Goal: Task Accomplishment & Management: Manage account settings

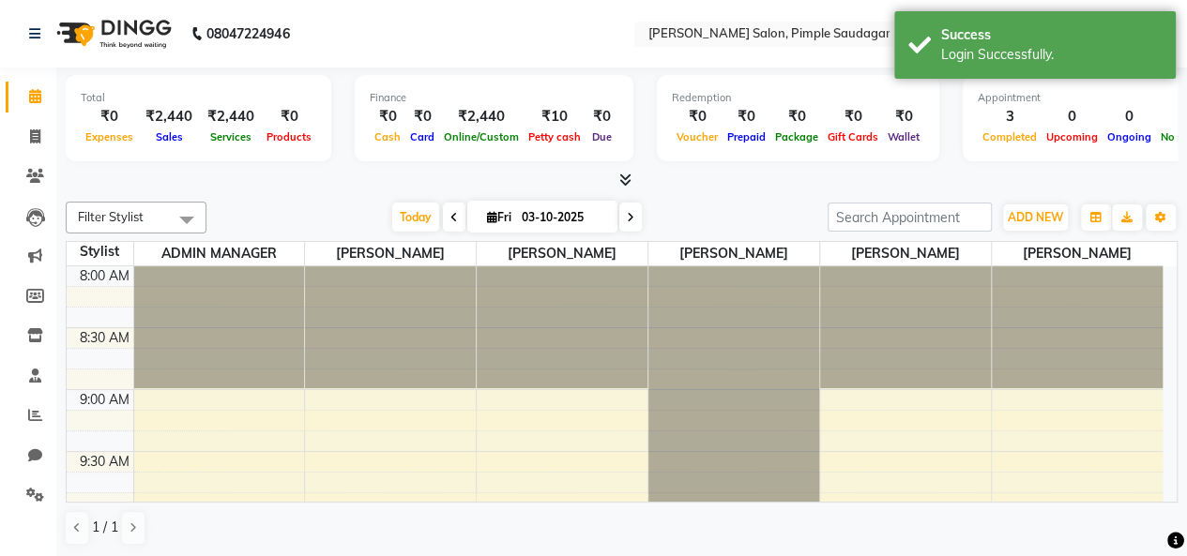
drag, startPoint x: 1036, startPoint y: 387, endPoint x: 1009, endPoint y: 288, distance: 103.1
click at [1051, 269] on div at bounding box center [1076, 327] width 171 height 122
click at [792, 33] on input "text" at bounding box center [779, 35] width 272 height 19
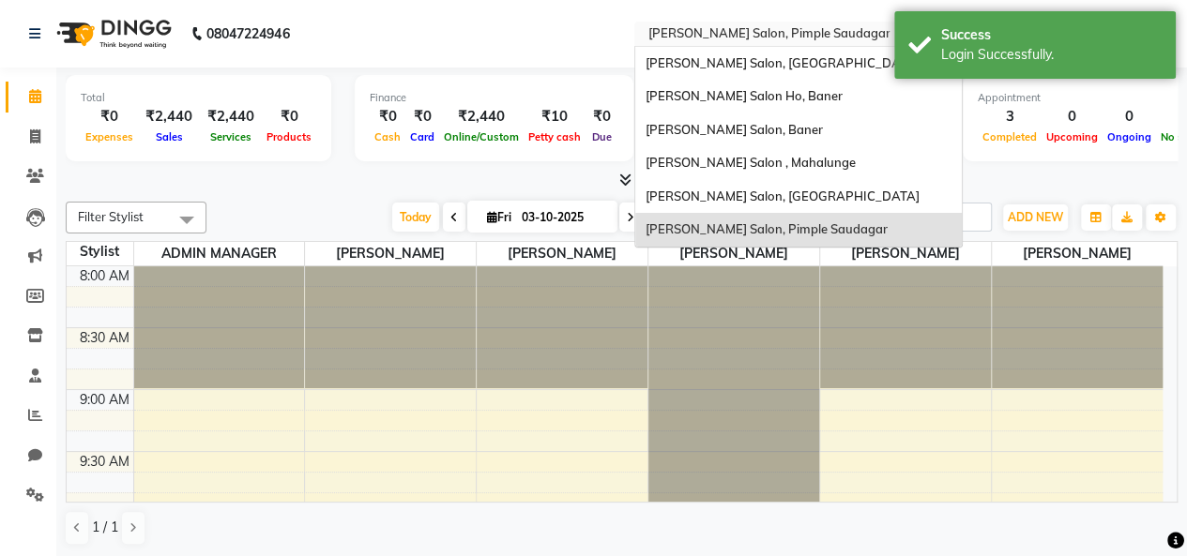
click at [717, 233] on span "[PERSON_NAME] Salon, Pimple Saudagar" at bounding box center [765, 228] width 242 height 15
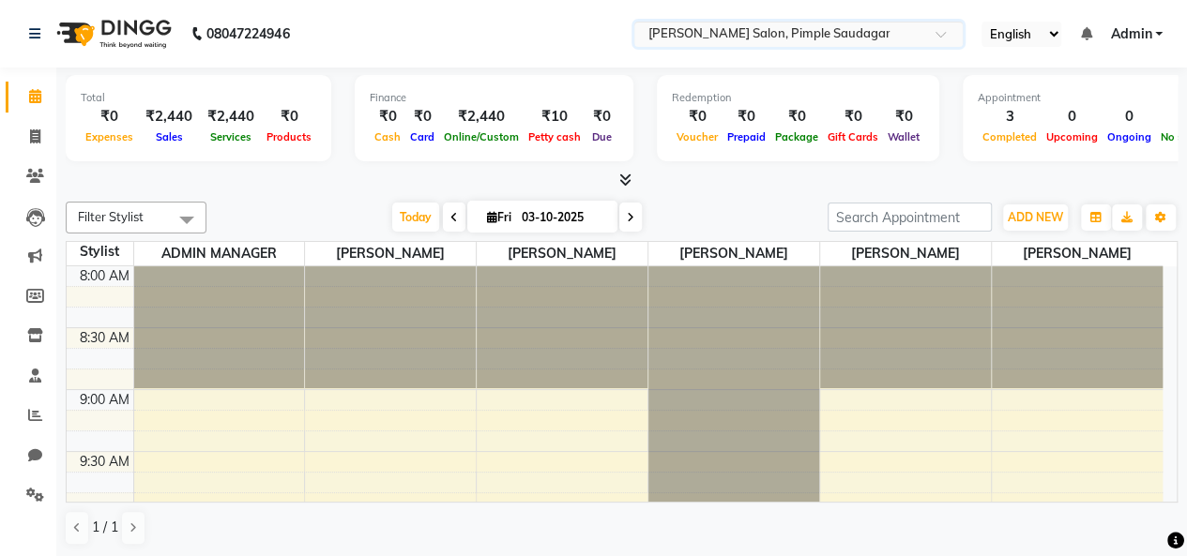
click at [728, 15] on nav "08047224946 Select Location × [PERSON_NAME] Salon, Pimple Saudagar English ENGL…" at bounding box center [593, 34] width 1187 height 68
click at [726, 30] on input "text" at bounding box center [779, 35] width 272 height 19
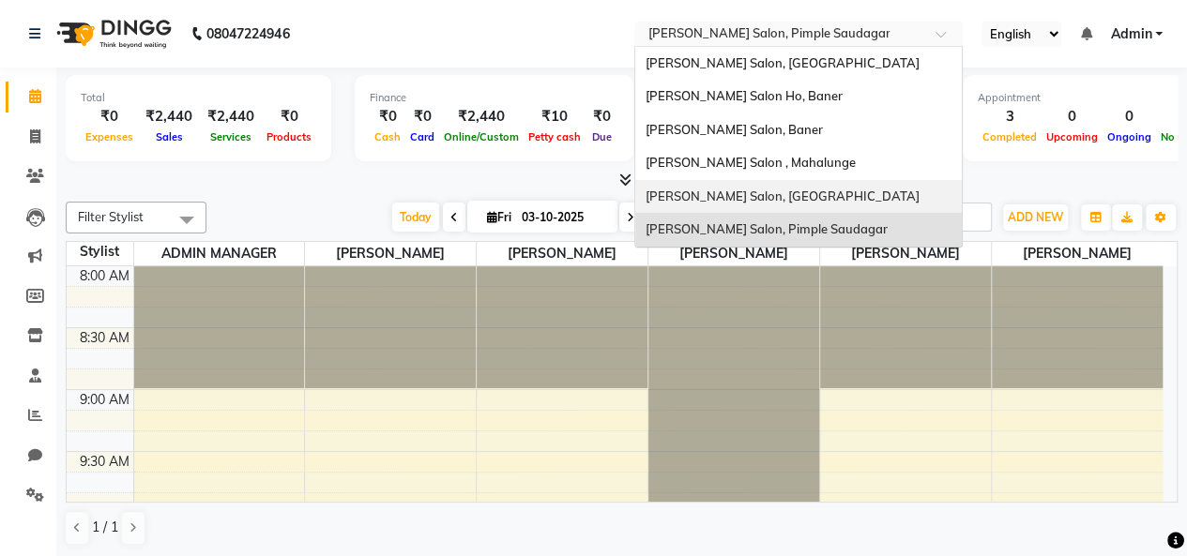
click at [726, 189] on span "[PERSON_NAME] Salon, [GEOGRAPHIC_DATA]" at bounding box center [781, 196] width 274 height 15
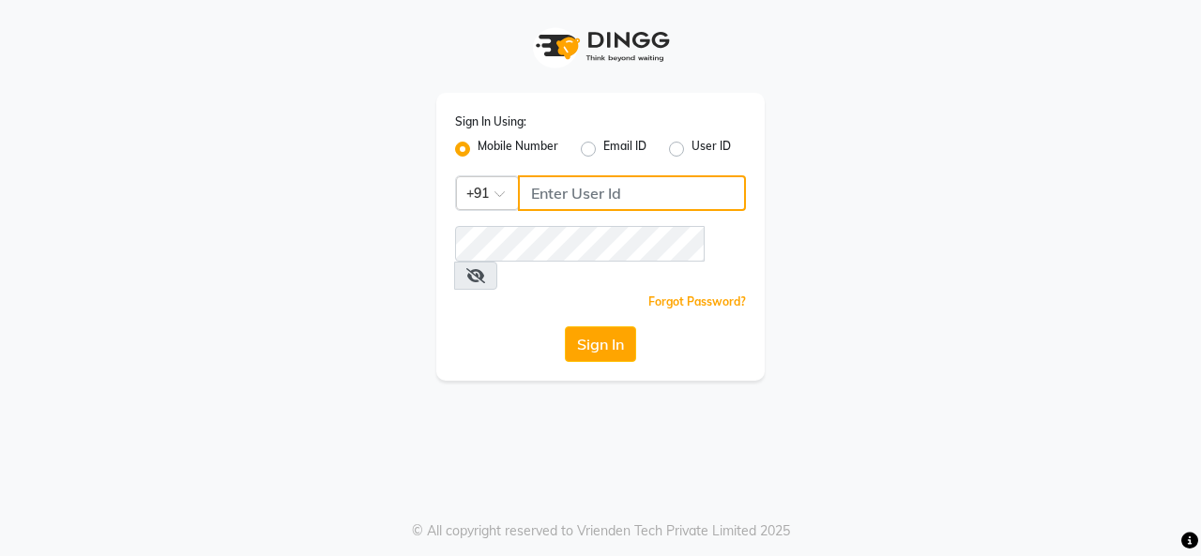
type input "9890515197"
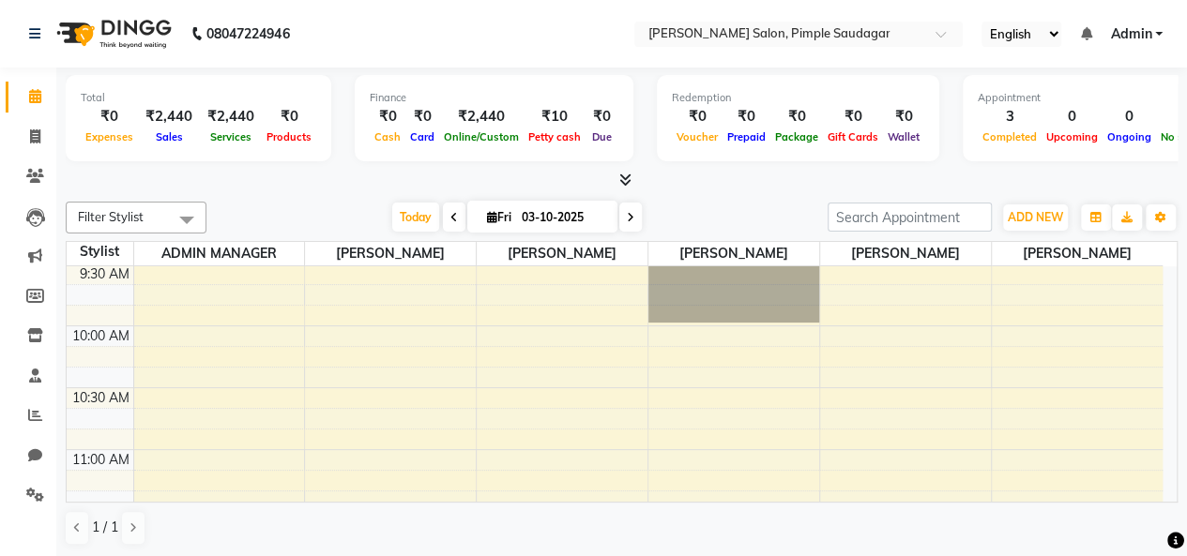
scroll to position [375, 0]
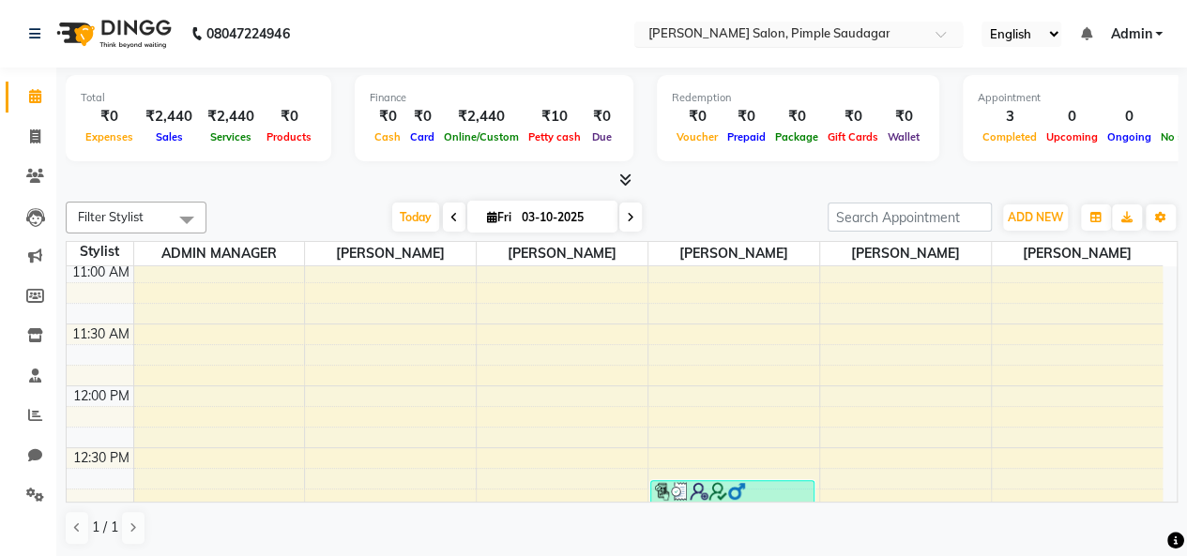
click at [695, 32] on input "text" at bounding box center [779, 35] width 272 height 19
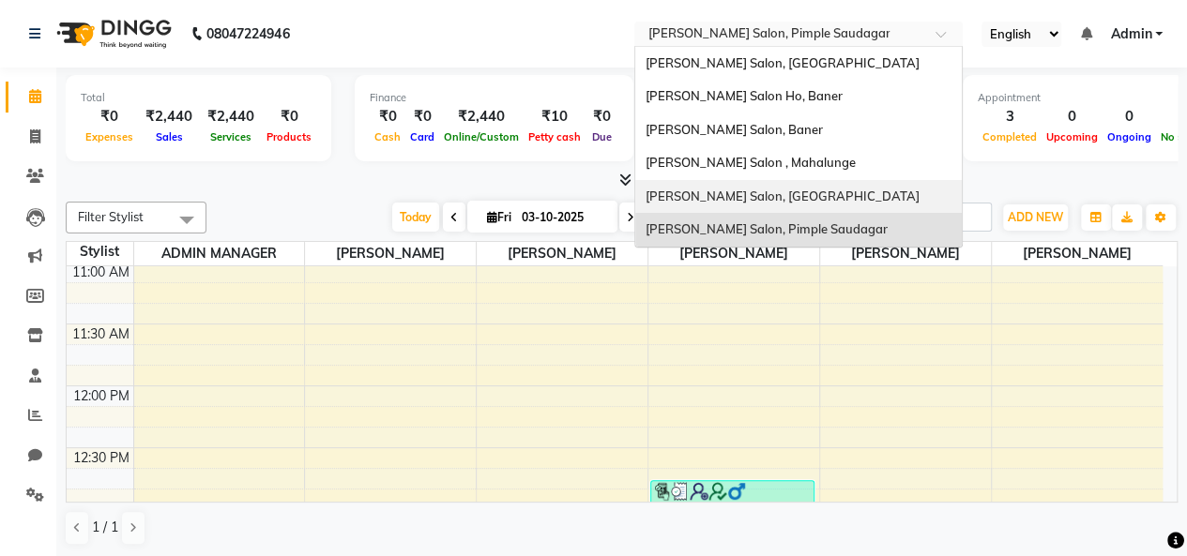
click at [717, 198] on span "[PERSON_NAME] Salon, [GEOGRAPHIC_DATA]" at bounding box center [781, 196] width 274 height 15
